Goal: Find specific page/section: Find specific page/section

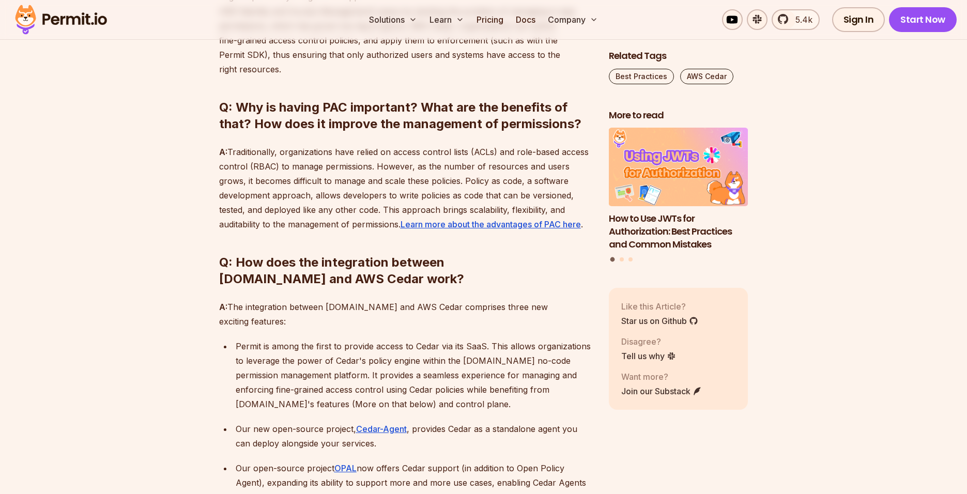
scroll to position [934, 0]
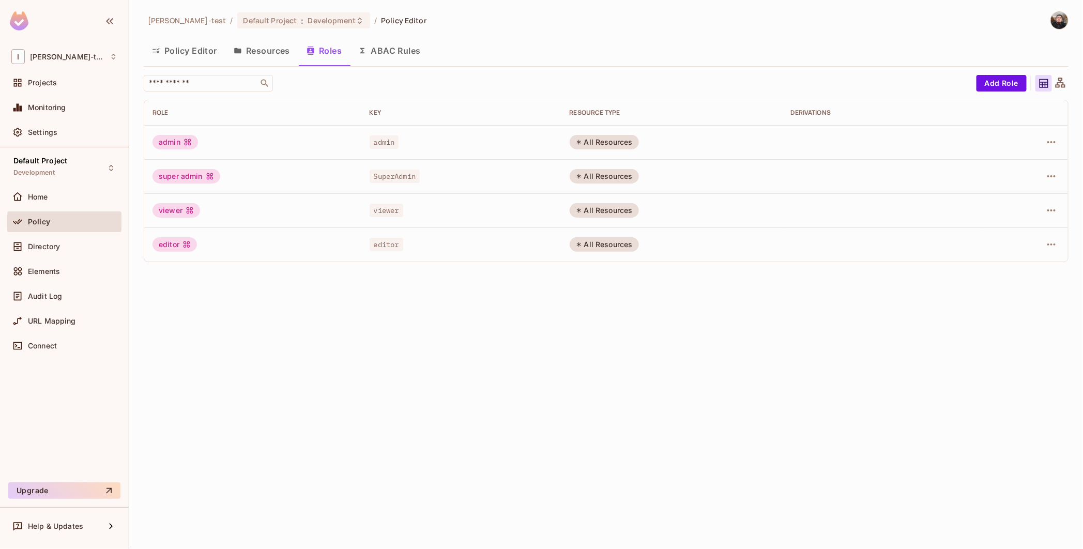
click at [452, 341] on div "Ignacio-test / Default Project : Development / Policy Editor Policy Editor Reso…" at bounding box center [606, 274] width 954 height 549
click at [580, 374] on div "Ignacio-test / Default Project : Development / Policy Editor Policy Editor Reso…" at bounding box center [606, 274] width 954 height 549
click at [168, 331] on div "Ignacio-test / Default Project : Development / Policy Editor Policy Editor Reso…" at bounding box center [606, 274] width 954 height 549
click at [262, 44] on button "Resources" at bounding box center [261, 51] width 73 height 26
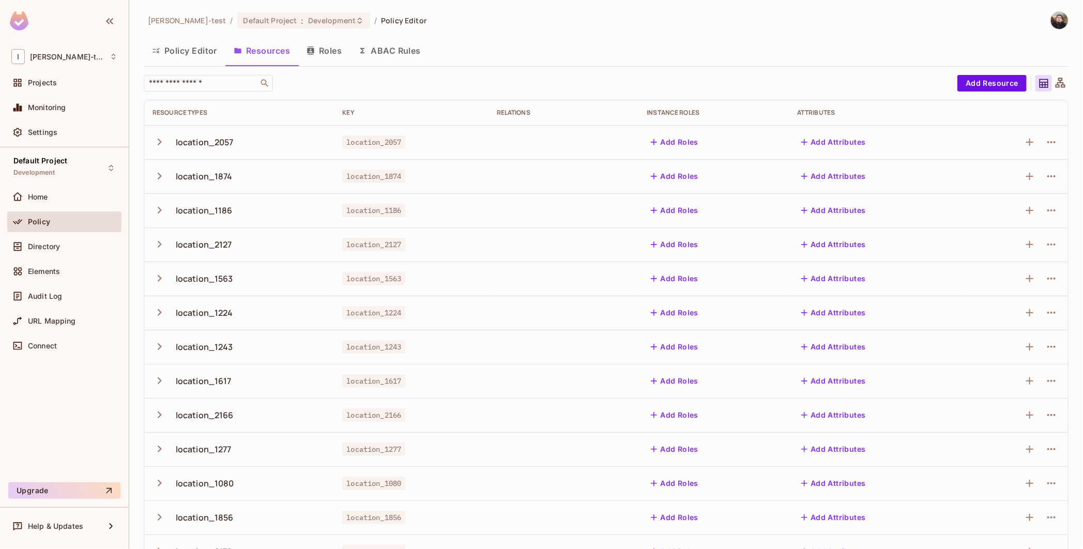
scroll to position [131, 0]
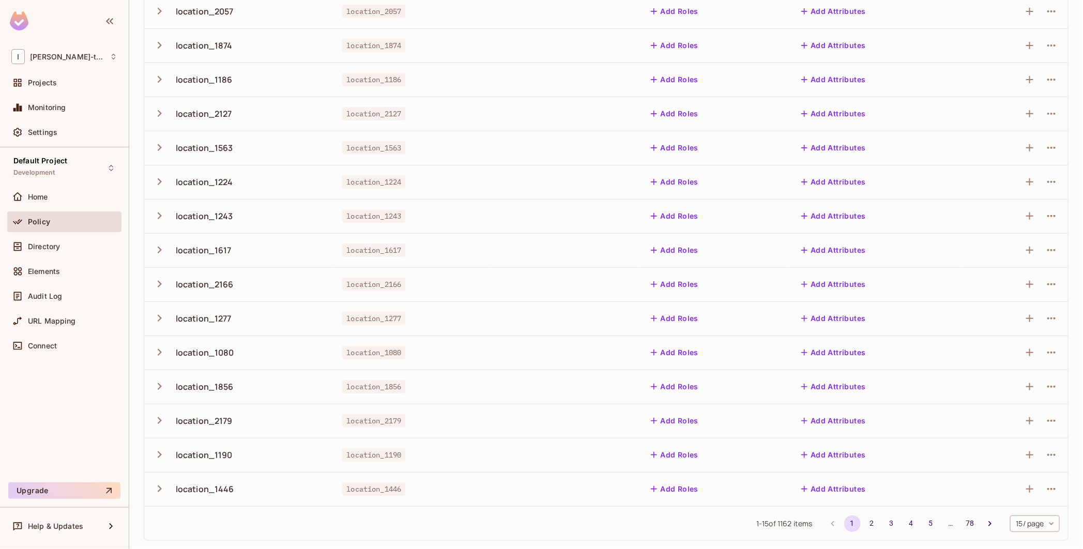
click at [544, 343] on td at bounding box center [564, 353] width 150 height 34
click at [962, 520] on button "78" at bounding box center [970, 523] width 17 height 17
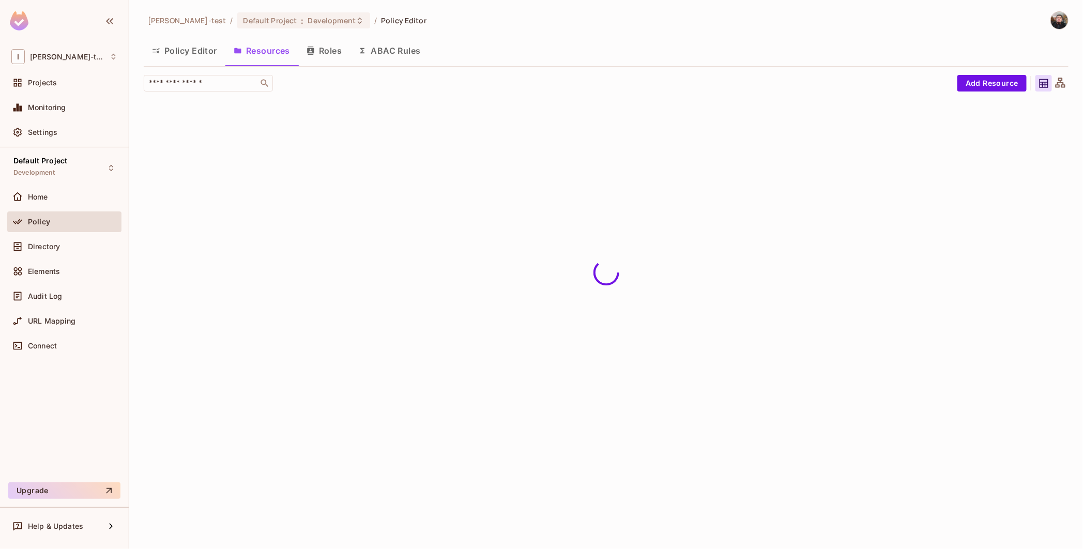
scroll to position [0, 0]
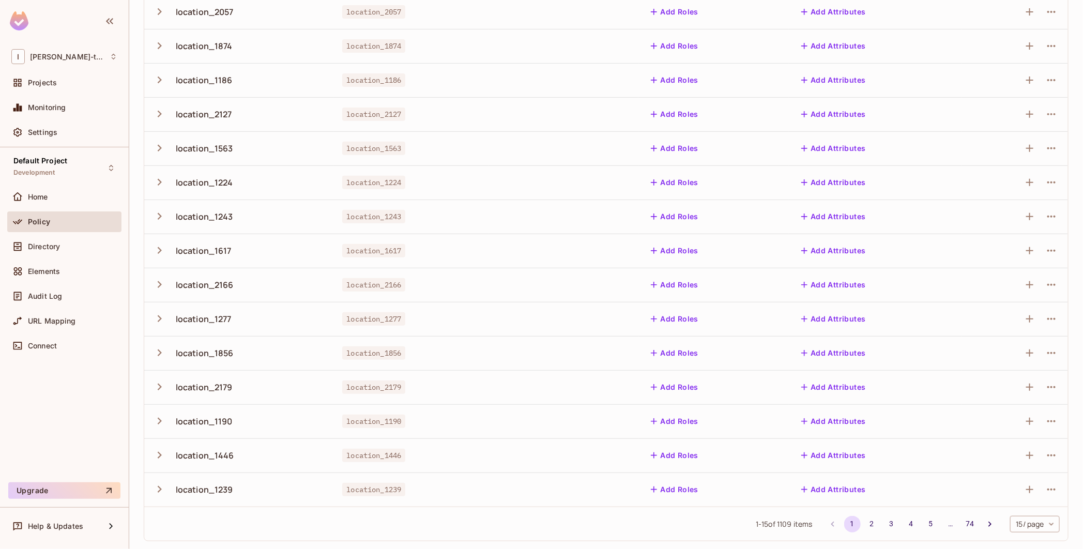
scroll to position [131, 0]
click at [923, 523] on button "5" at bounding box center [931, 523] width 17 height 17
click at [966, 527] on li "74" at bounding box center [971, 523] width 20 height 17
click at [965, 527] on button "74" at bounding box center [970, 523] width 17 height 17
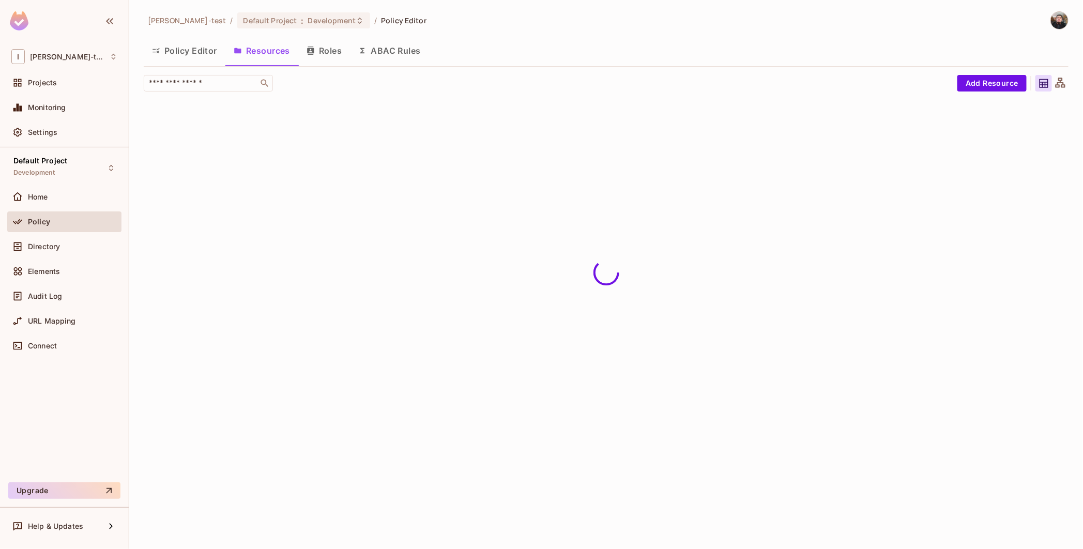
scroll to position [0, 0]
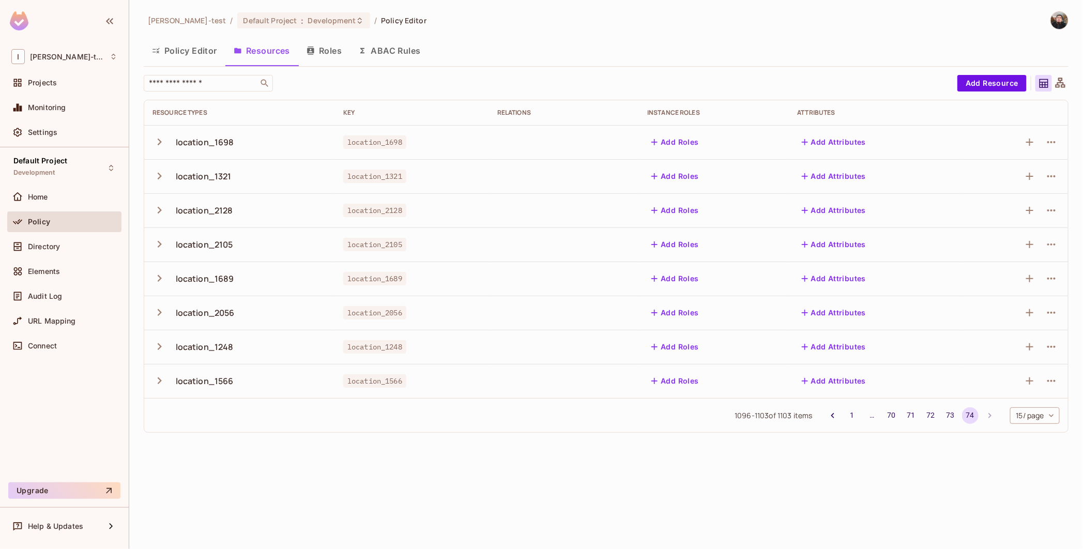
click at [969, 419] on button "74" at bounding box center [970, 415] width 17 height 17
click at [1022, 417] on body "I Ignacio-test Projects Monitoring Settings Default Project Development Home Po…" at bounding box center [541, 274] width 1083 height 549
click at [1021, 417] on div at bounding box center [541, 274] width 1083 height 549
click at [924, 466] on div "Ignacio-test / Default Project : Development / Policy Editor Policy Editor Reso…" at bounding box center [606, 274] width 954 height 549
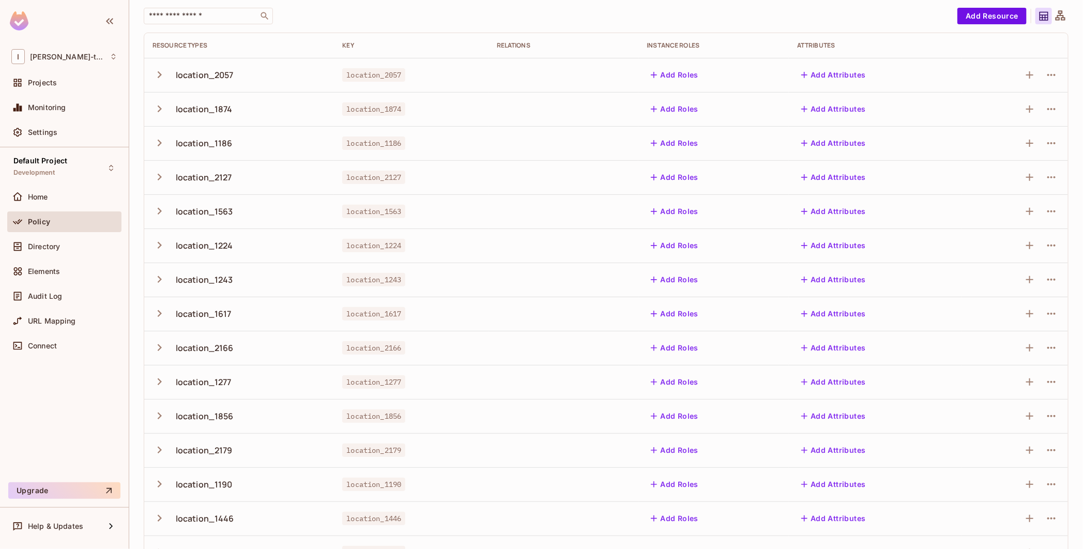
scroll to position [131, 0]
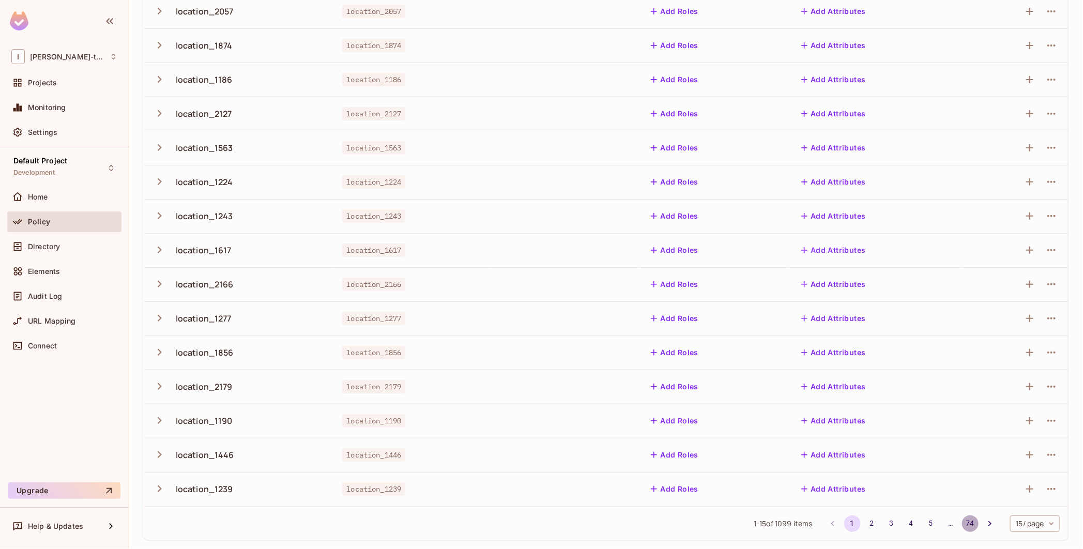
click at [962, 524] on button "74" at bounding box center [970, 523] width 17 height 17
